Goal: Task Accomplishment & Management: Manage account settings

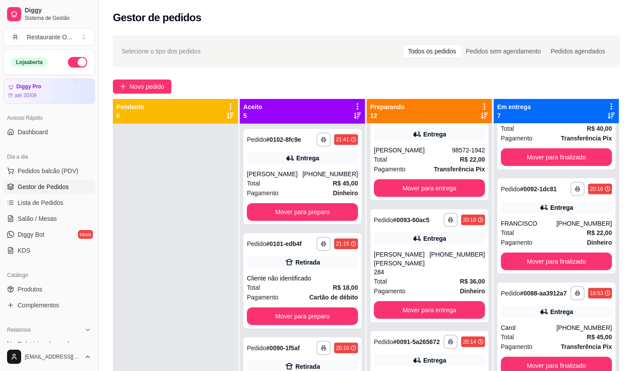
click at [357, 108] on icon at bounding box center [358, 106] width 2 height 6
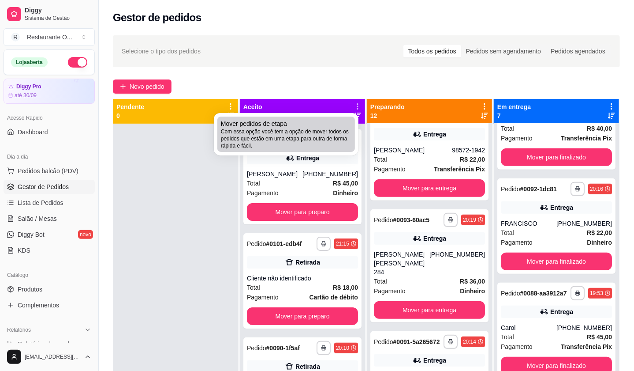
click at [300, 136] on span "Com essa opção você tem a opção de mover todos os pedidos que estão em uma etap…" at bounding box center [286, 138] width 131 height 21
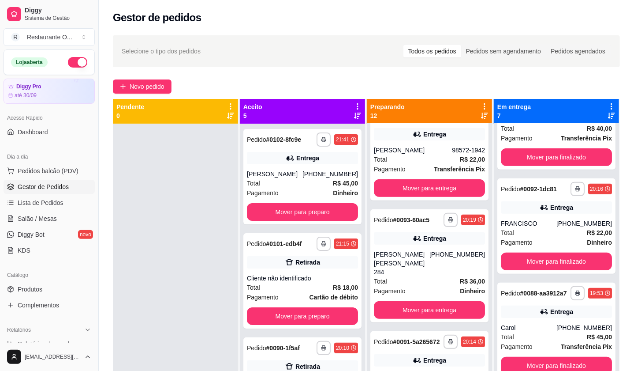
click at [356, 102] on icon at bounding box center [358, 106] width 8 height 8
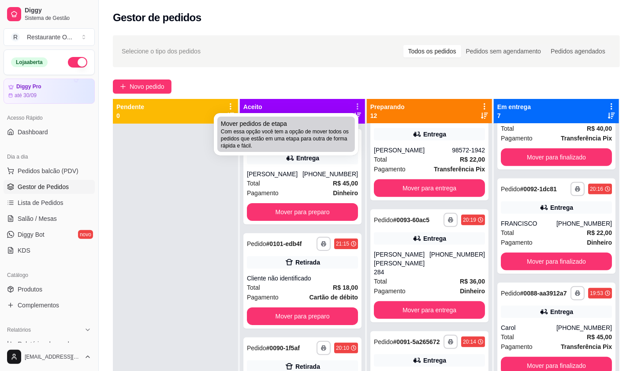
click at [247, 127] on span "Mover pedidos de etapa" at bounding box center [254, 123] width 66 height 9
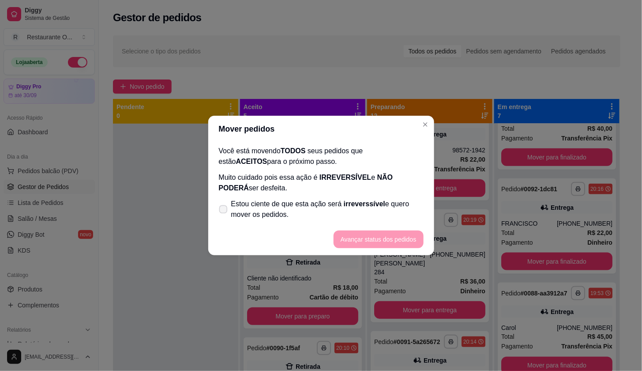
click at [225, 207] on icon at bounding box center [223, 208] width 7 height 5
click at [224, 211] on input "Estou ciente de que esta ação será irreverssível e quero mover os pedidos." at bounding box center [221, 214] width 6 height 6
checkbox input "true"
click at [351, 235] on button "Avançar status dos pedidos" at bounding box center [378, 239] width 90 height 18
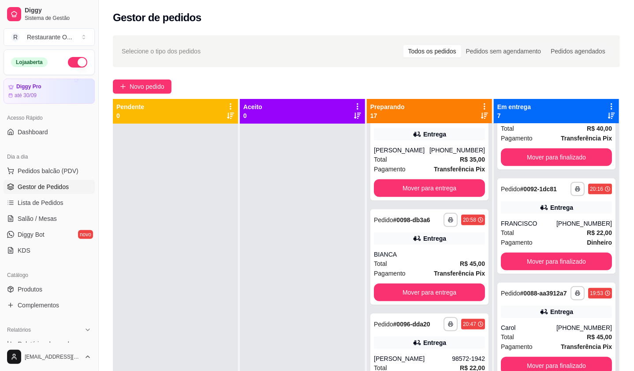
scroll to position [440, 0]
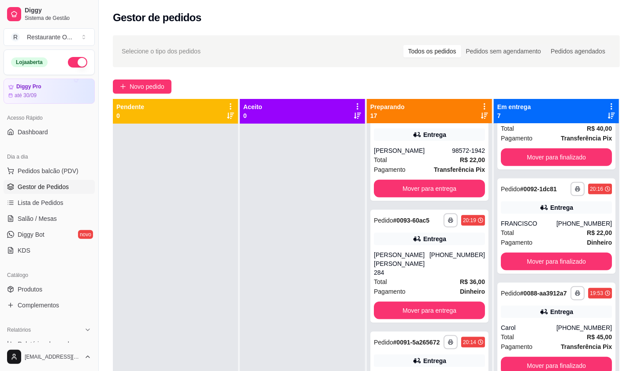
click at [481, 105] on icon at bounding box center [485, 106] width 8 height 8
click at [436, 140] on span "Com essa opção você tem a opção de mover todos os pedidos que estão em uma etap…" at bounding box center [426, 133] width 105 height 17
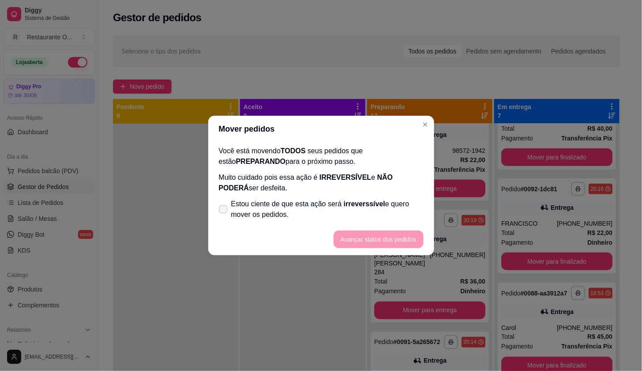
click at [290, 195] on label "Estou ciente de que esta ação será irreverssível e quero mover os pedidos." at bounding box center [321, 209] width 212 height 28
click at [224, 211] on input "Estou ciente de que esta ação será irreverssível e quero mover os pedidos." at bounding box center [221, 214] width 6 height 6
checkbox input "true"
click at [375, 239] on button "Avançar status dos pedidos" at bounding box center [378, 239] width 90 height 18
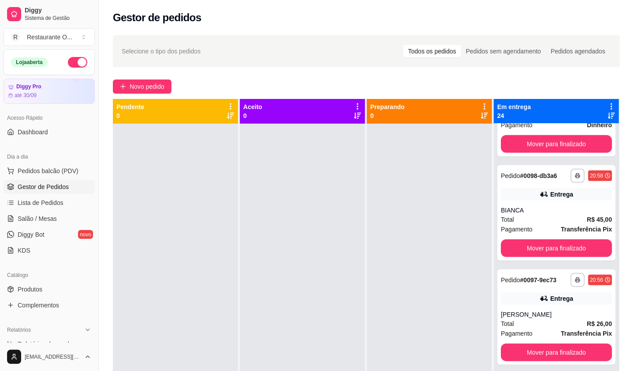
scroll to position [901, 0]
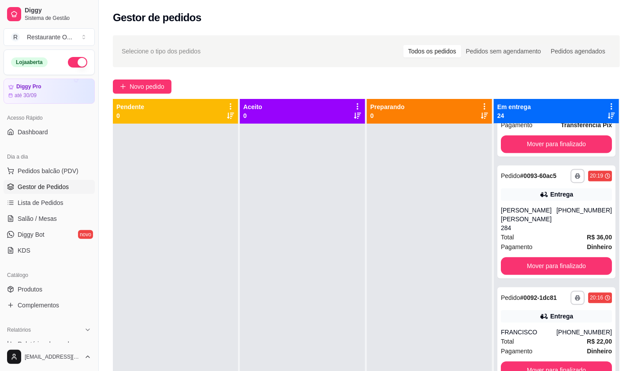
click at [608, 104] on div "Mudar para pedidos recebidos primeiro" at bounding box center [570, 103] width 99 height 11
click at [605, 108] on div "Mudar para pedidos recebidos primeiro" at bounding box center [570, 103] width 116 height 12
click at [608, 111] on div at bounding box center [612, 110] width 8 height 17
click at [608, 102] on icon at bounding box center [612, 106] width 8 height 8
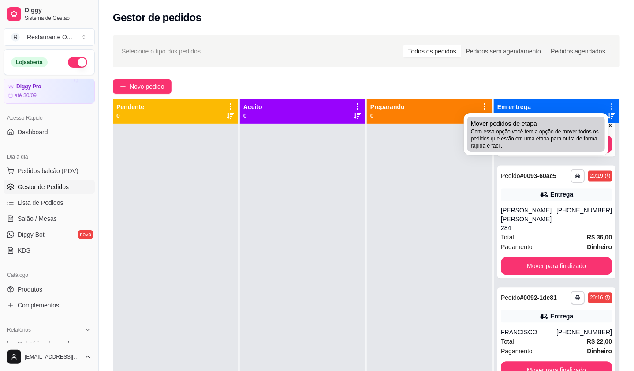
click at [548, 131] on span "Com essa opção você tem a opção de mover todos os pedidos que estão em uma etap…" at bounding box center [536, 138] width 131 height 21
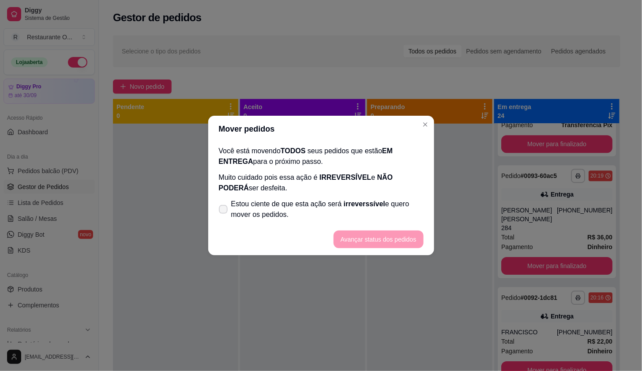
click at [310, 208] on span "Estou ciente de que esta ação será irreverssível e quero mover os pedidos." at bounding box center [327, 209] width 192 height 21
click at [224, 211] on input "Estou ciente de que esta ação será irreverssível e quero mover os pedidos." at bounding box center [221, 214] width 6 height 6
checkbox input "true"
click at [358, 234] on button "Avançar status dos pedidos" at bounding box center [378, 239] width 90 height 18
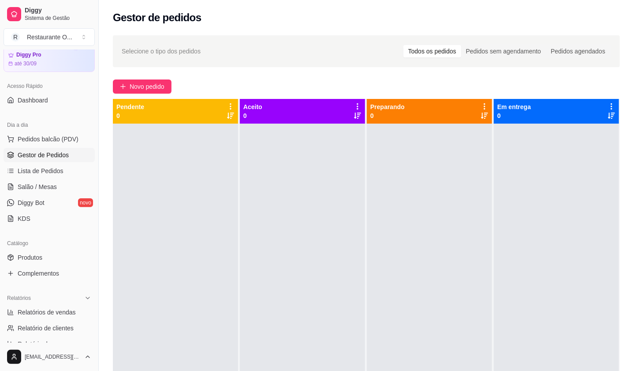
scroll to position [49, 0]
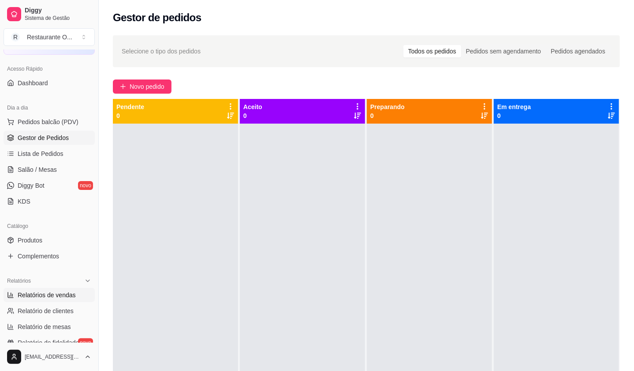
click at [58, 293] on span "Relatórios de vendas" at bounding box center [47, 294] width 58 height 9
select select "ALL"
select select "0"
